Goal: Find contact information: Find contact information

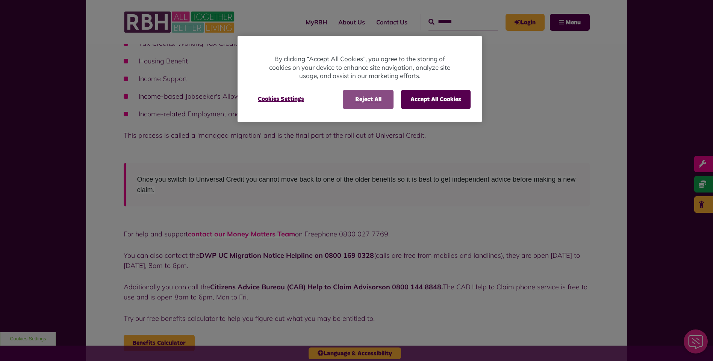
scroll to position [263, 0]
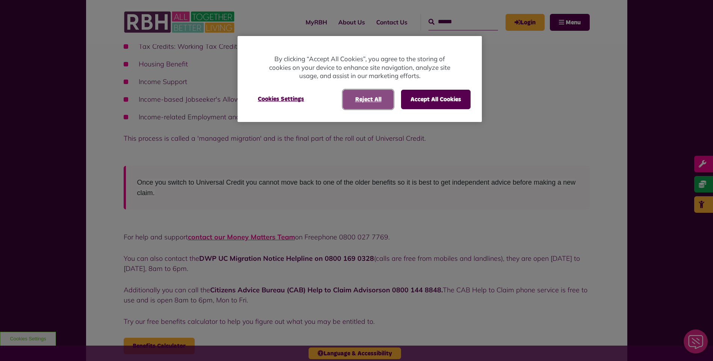
click at [362, 100] on button "Reject All" at bounding box center [368, 100] width 51 height 20
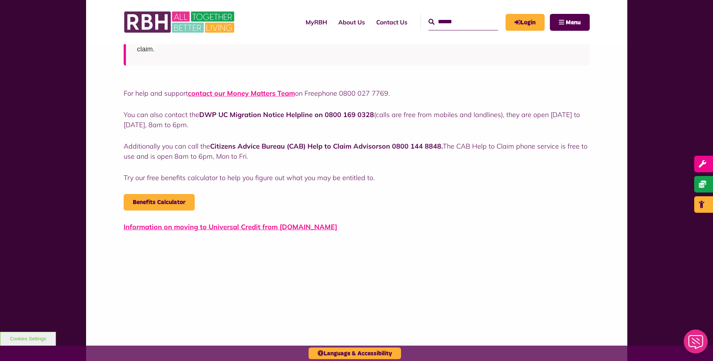
scroll to position [413, 0]
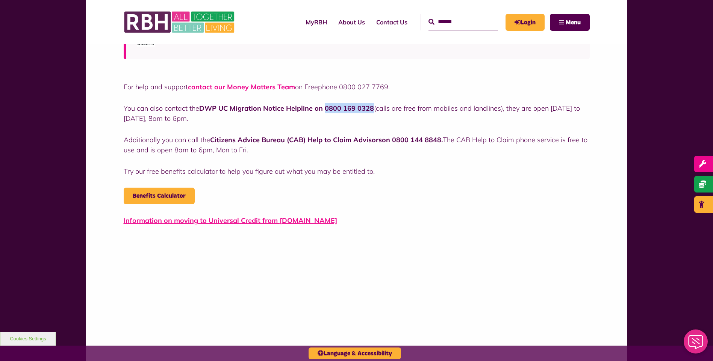
drag, startPoint x: 371, startPoint y: 109, endPoint x: 325, endPoint y: 110, distance: 46.2
click at [325, 110] on strong "DWP UC Migration Notice Helpline on 0800 169 0328" at bounding box center [286, 108] width 175 height 9
copy strong "0800 169 0328"
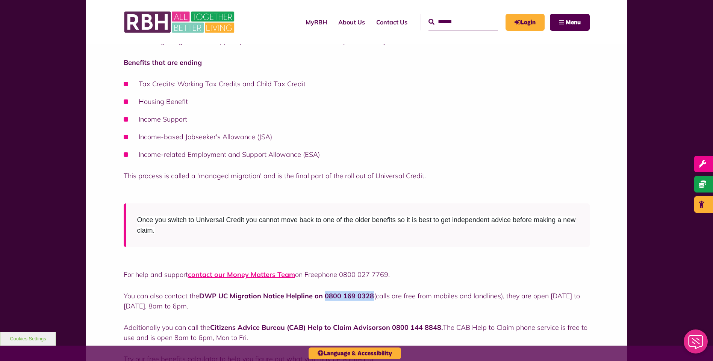
scroll to position [451, 0]
